Goal: Information Seeking & Learning: Learn about a topic

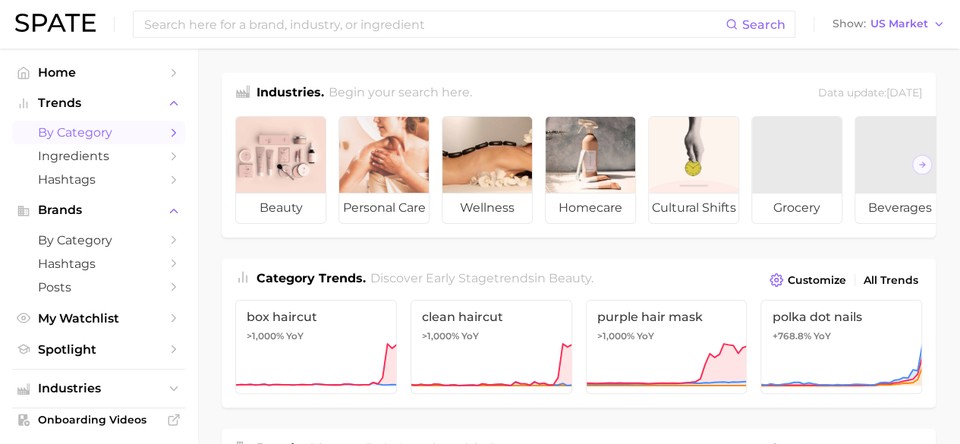
click at [100, 127] on span "by Category" at bounding box center [98, 132] width 121 height 14
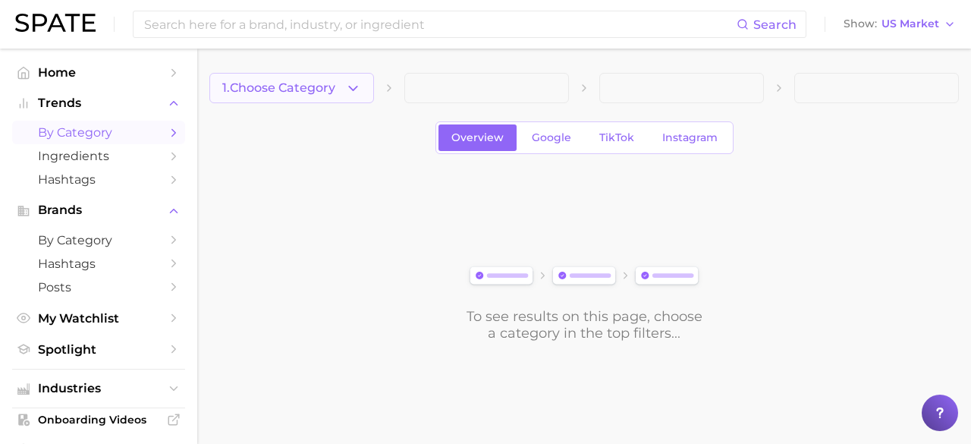
click at [283, 95] on span "1. Choose Category" at bounding box center [278, 88] width 113 height 14
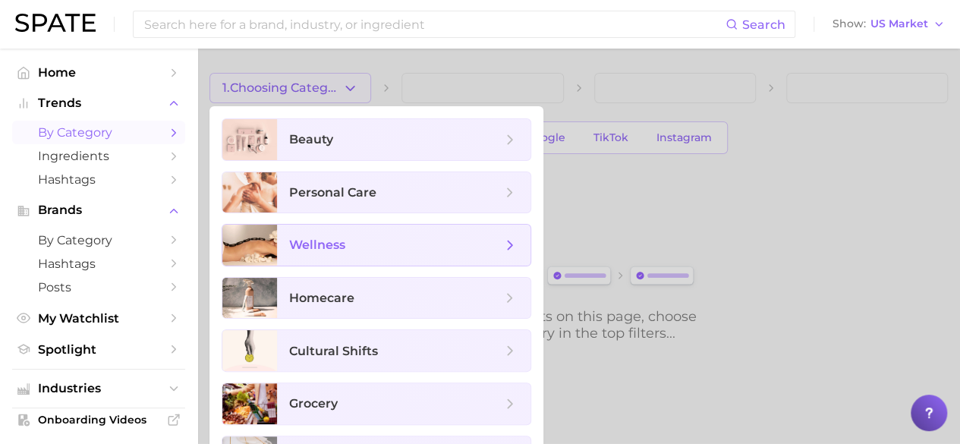
click at [347, 247] on span "wellness" at bounding box center [395, 245] width 212 height 17
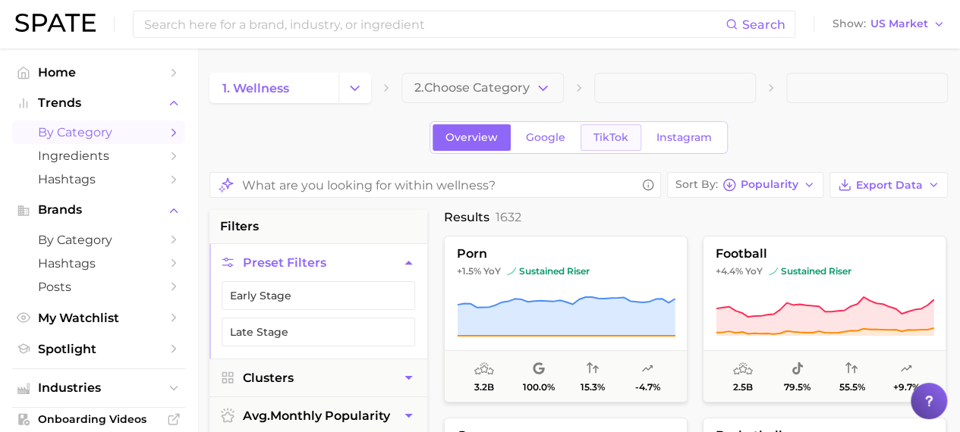
click at [614, 141] on span "TikTok" at bounding box center [610, 137] width 35 height 13
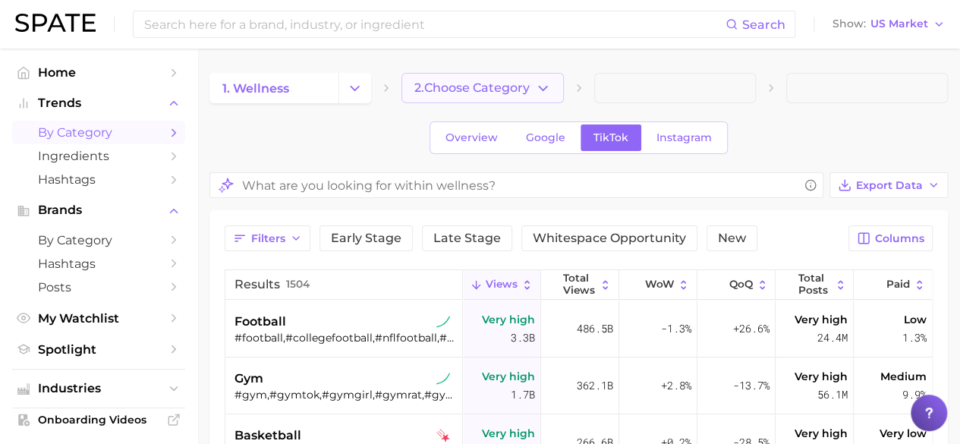
click at [481, 93] on span "2. Choose Category" at bounding box center [471, 88] width 115 height 14
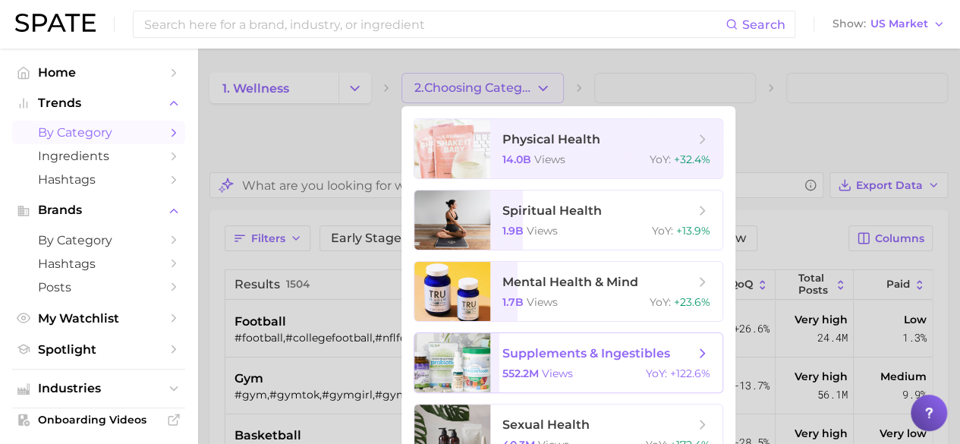
click at [592, 347] on span "supplements & ingestibles" at bounding box center [586, 353] width 168 height 14
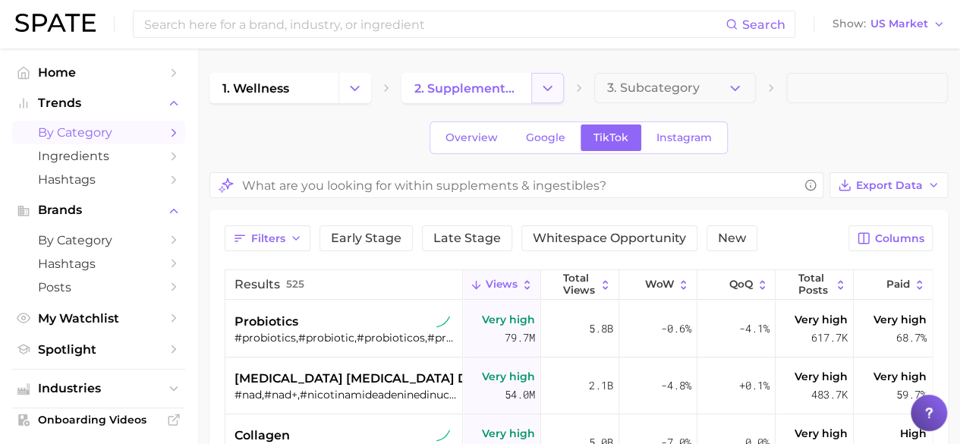
click at [531, 92] on button "Change Category" at bounding box center [547, 88] width 33 height 30
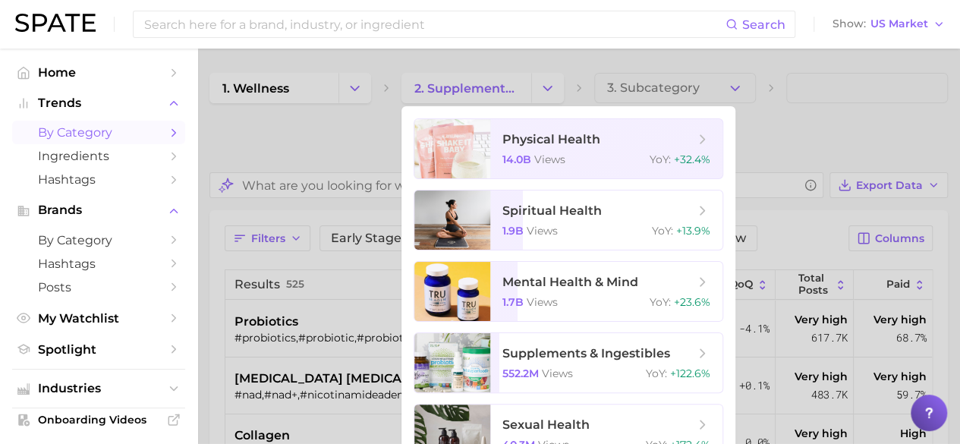
click at [794, 125] on div at bounding box center [480, 222] width 960 height 444
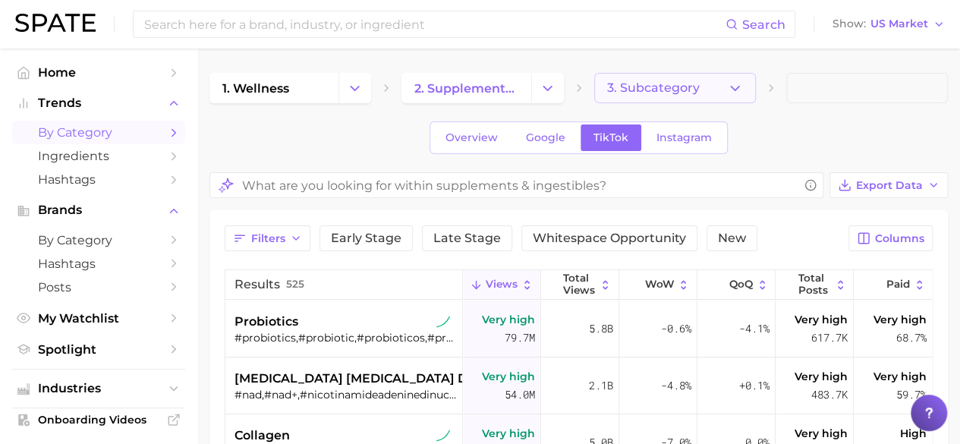
click at [658, 93] on span "3. Subcategory" at bounding box center [653, 88] width 93 height 14
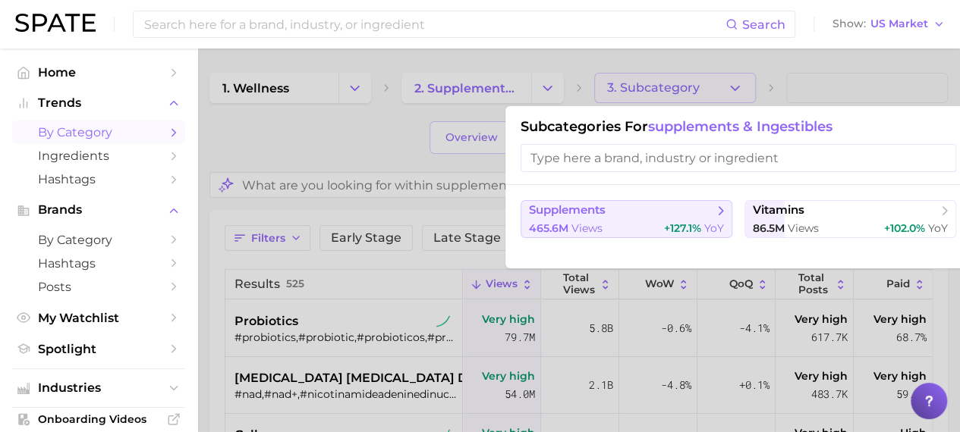
click at [639, 227] on div "465.6m views +127.1% YoY" at bounding box center [626, 228] width 195 height 14
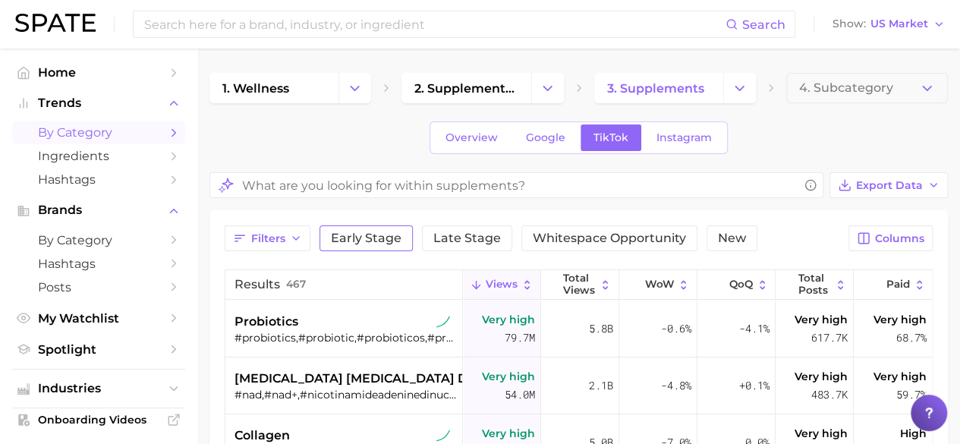
click at [384, 246] on button "Early Stage" at bounding box center [365, 238] width 93 height 26
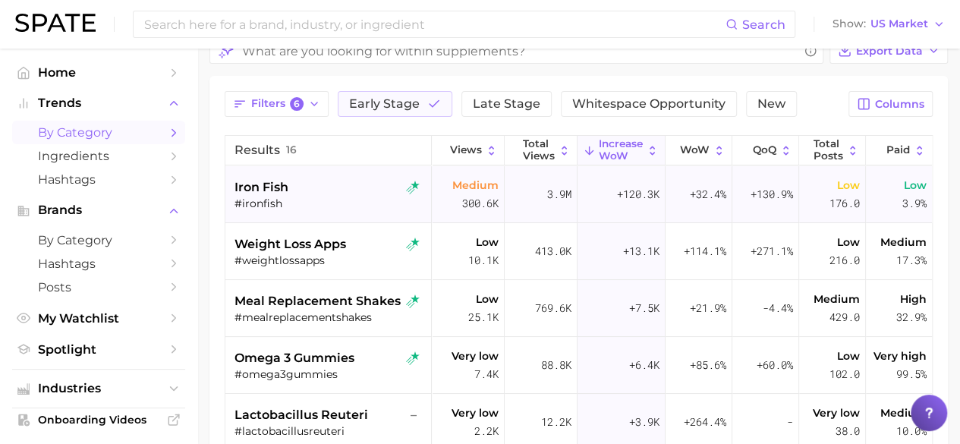
scroll to position [136, 0]
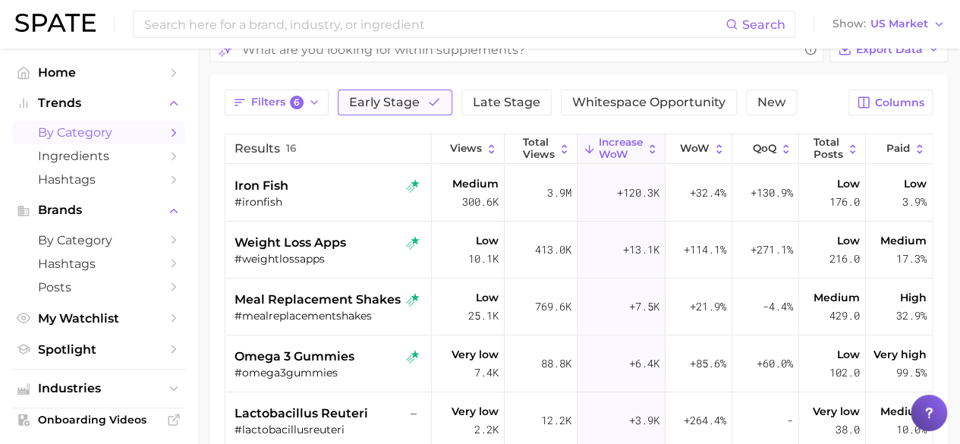
click at [407, 102] on span "Early Stage" at bounding box center [384, 102] width 71 height 12
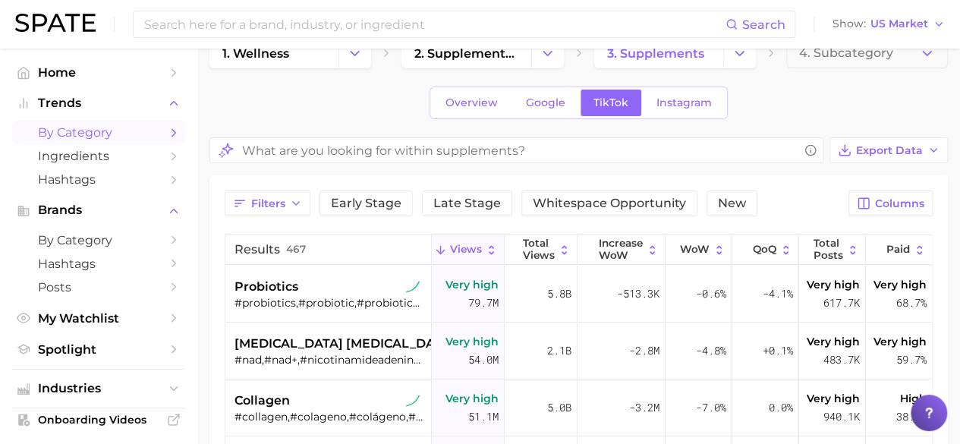
scroll to position [34, 0]
click at [745, 198] on button "New" at bounding box center [731, 204] width 51 height 26
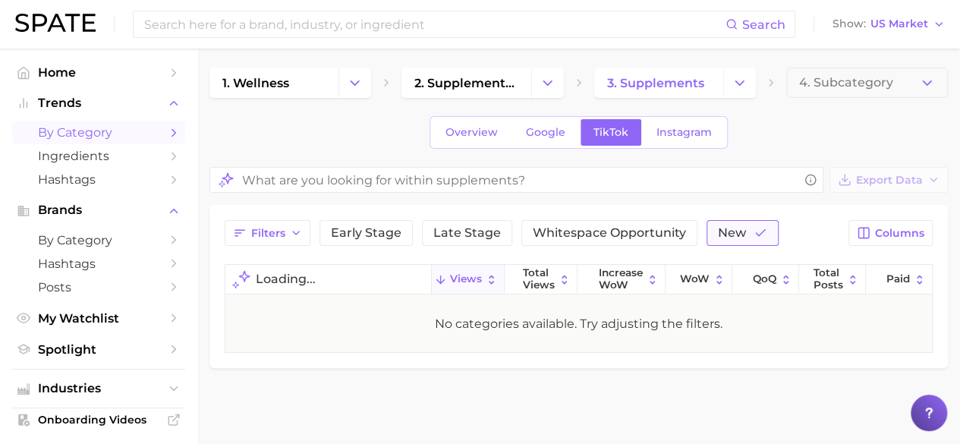
scroll to position [3, 0]
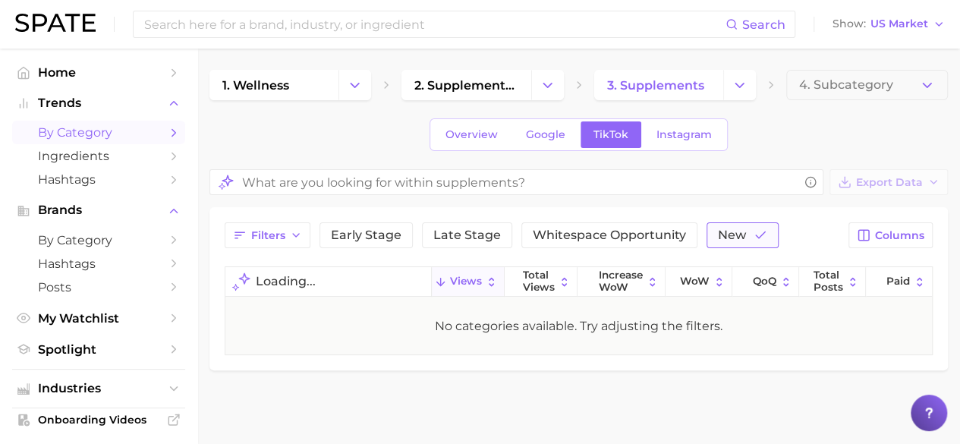
click at [737, 237] on span "New" at bounding box center [732, 235] width 28 height 12
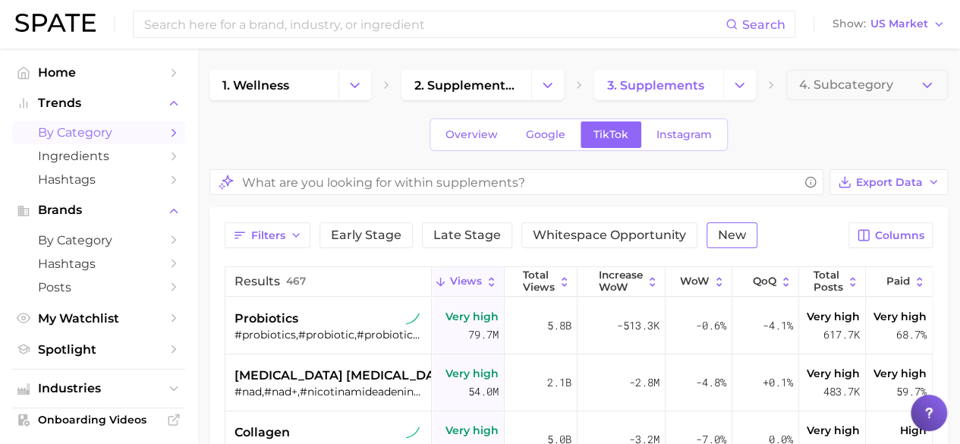
scroll to position [34, 0]
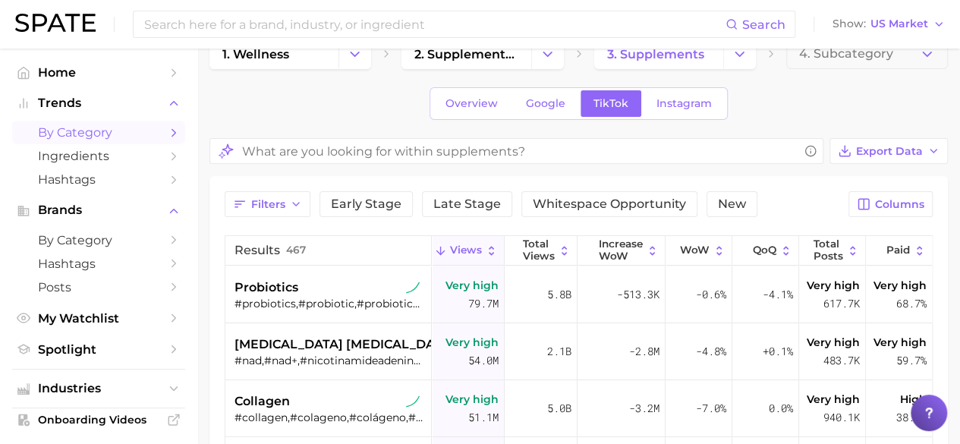
click at [399, 216] on div "Filters Early Stage Late Stage Whitespace Opportunity New Columns Results 467 V…" at bounding box center [579, 435] width 708 height 488
click at [388, 208] on span "Early Stage" at bounding box center [366, 204] width 71 height 12
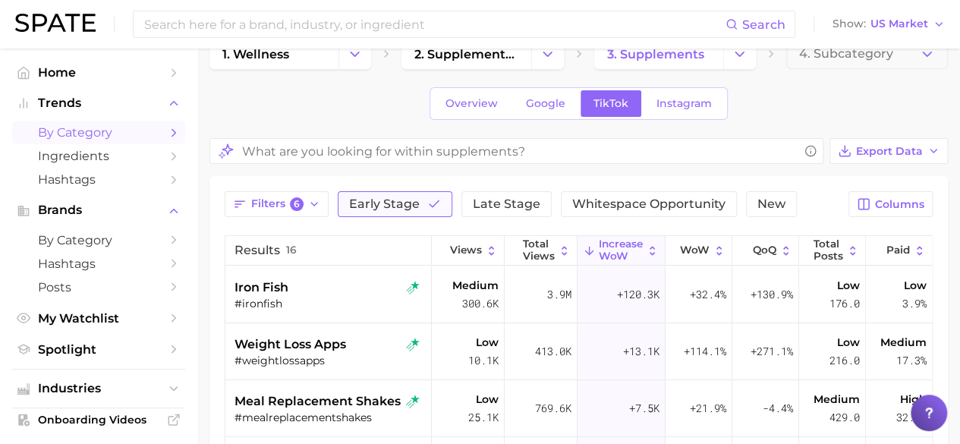
click at [416, 206] on button "Early Stage" at bounding box center [395, 204] width 115 height 26
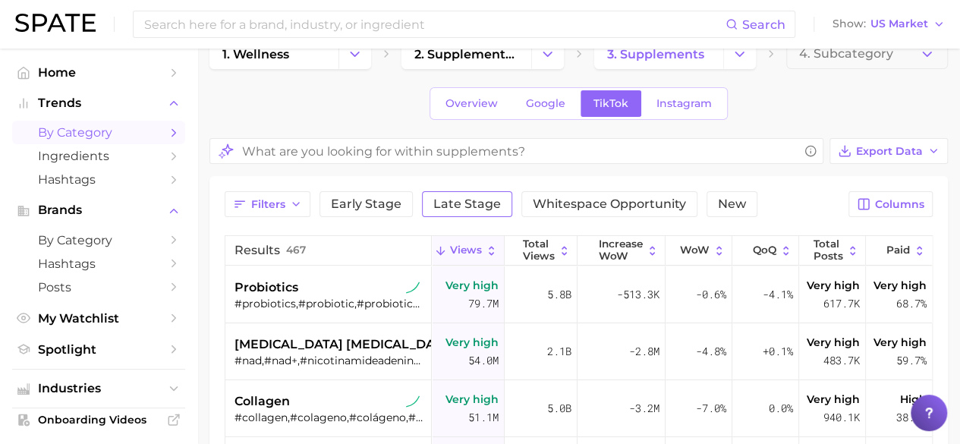
click at [467, 206] on span "Late Stage" at bounding box center [467, 204] width 68 height 12
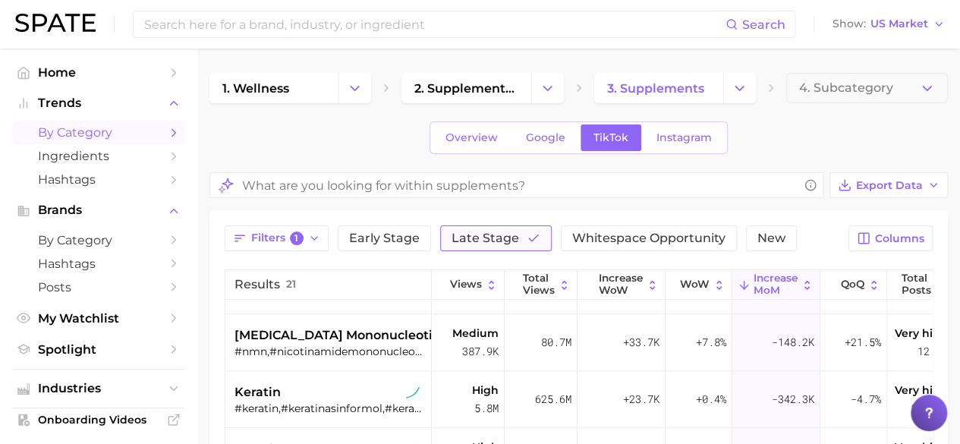
click at [504, 234] on span "Late Stage" at bounding box center [485, 238] width 68 height 12
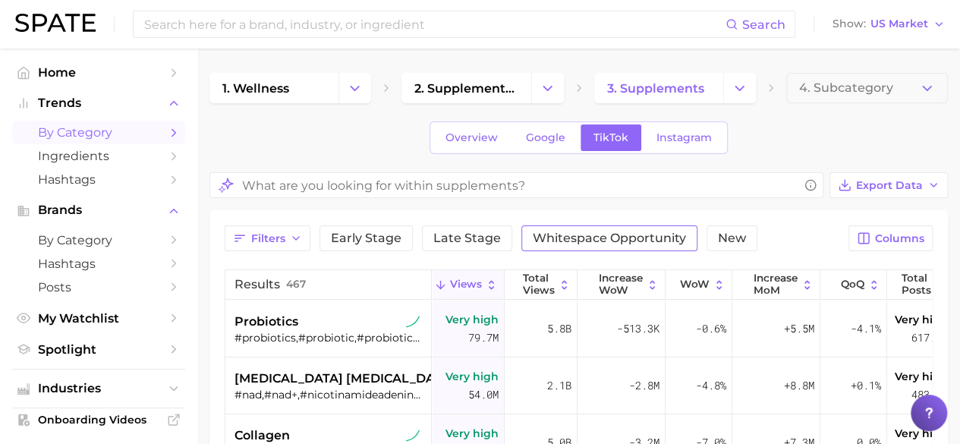
click at [554, 242] on span "Whitespace Opportunity" at bounding box center [609, 238] width 153 height 12
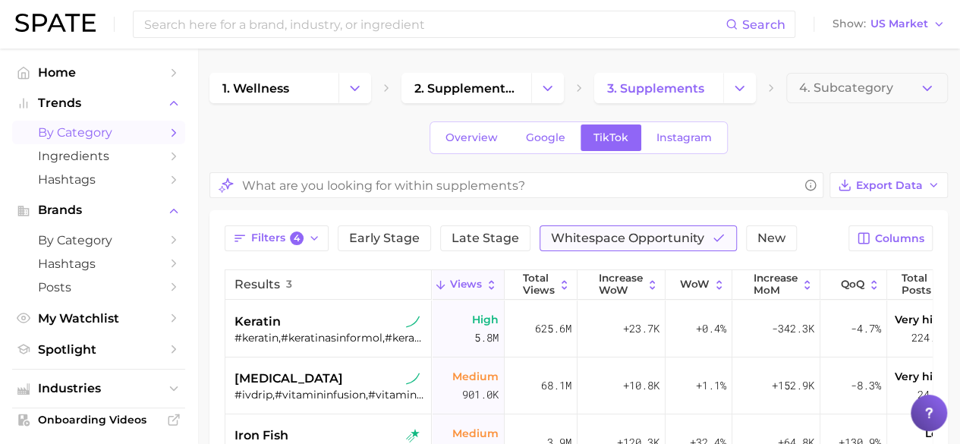
click at [614, 233] on span "Whitespace Opportunity" at bounding box center [627, 238] width 153 height 12
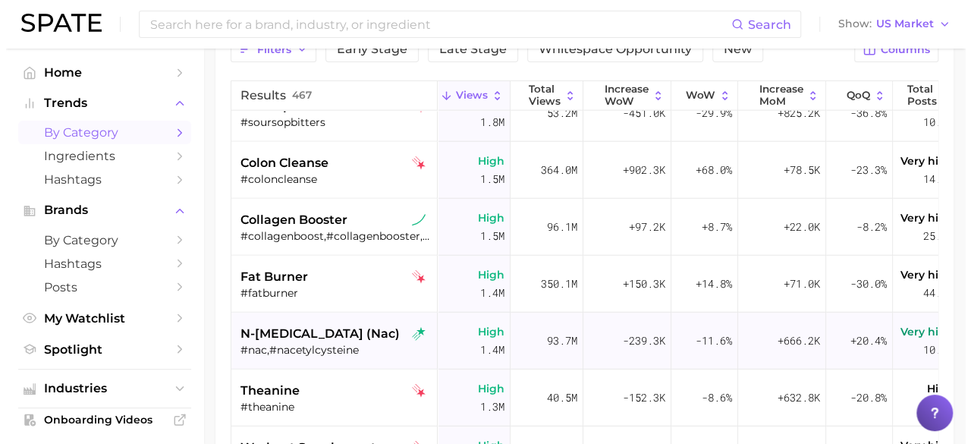
scroll to position [1791, 0]
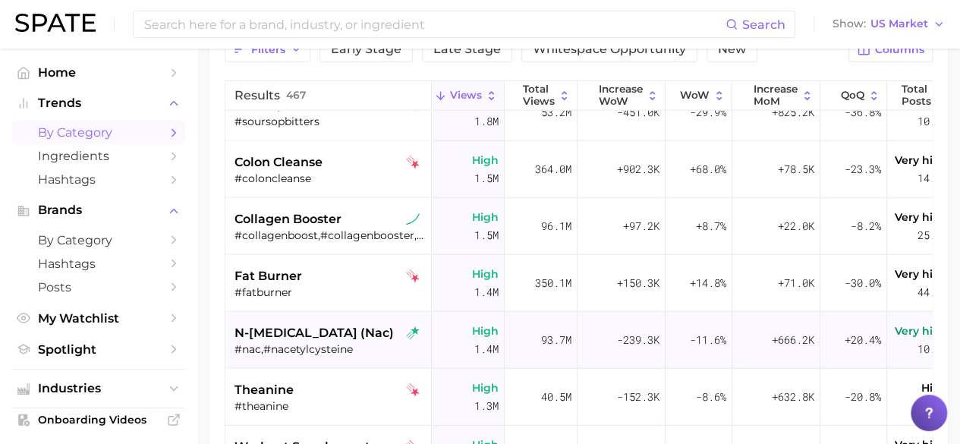
click at [372, 345] on div "#nac,#nacetylcysteine" at bounding box center [329, 349] width 191 height 14
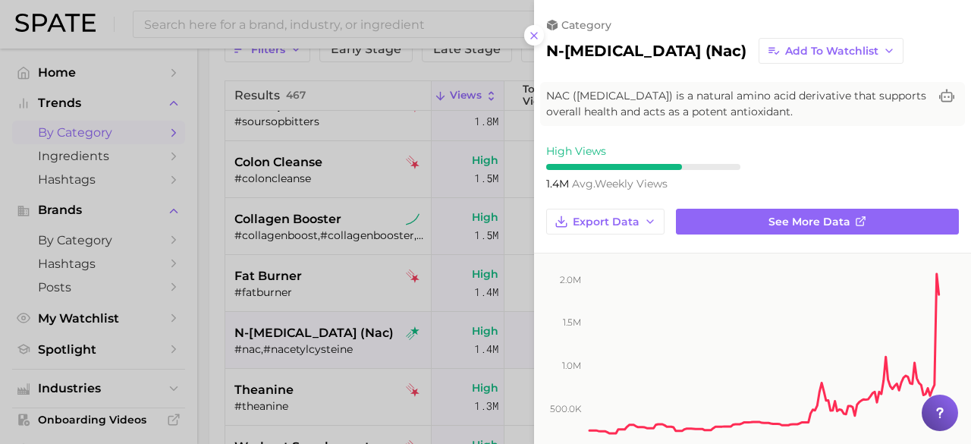
scroll to position [0, 0]
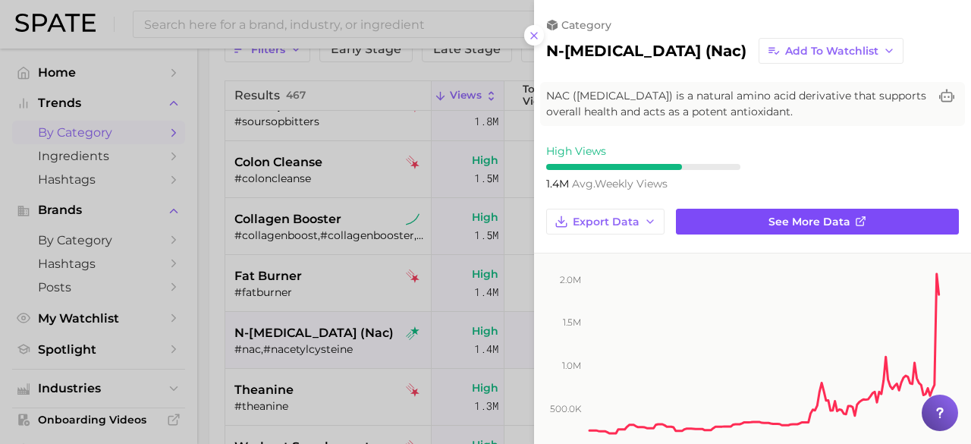
click at [768, 215] on span "See more data" at bounding box center [809, 221] width 82 height 13
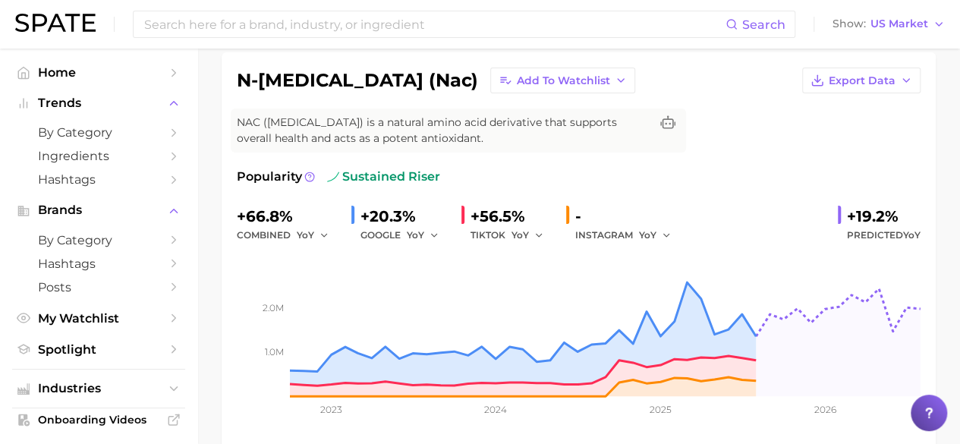
scroll to position [55, 0]
